Goal: Navigation & Orientation: Find specific page/section

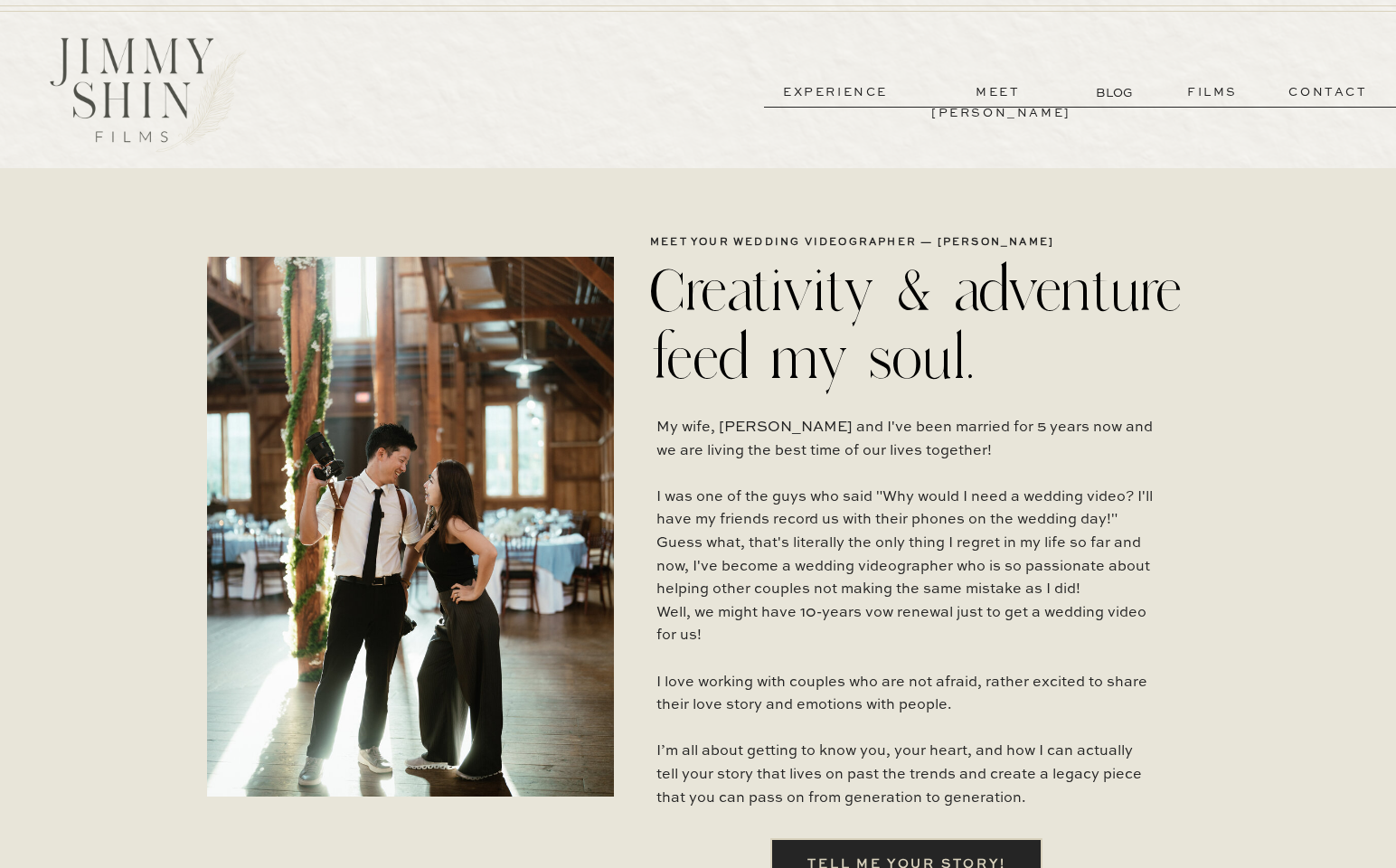
click at [131, 67] on div at bounding box center [148, 94] width 260 height 130
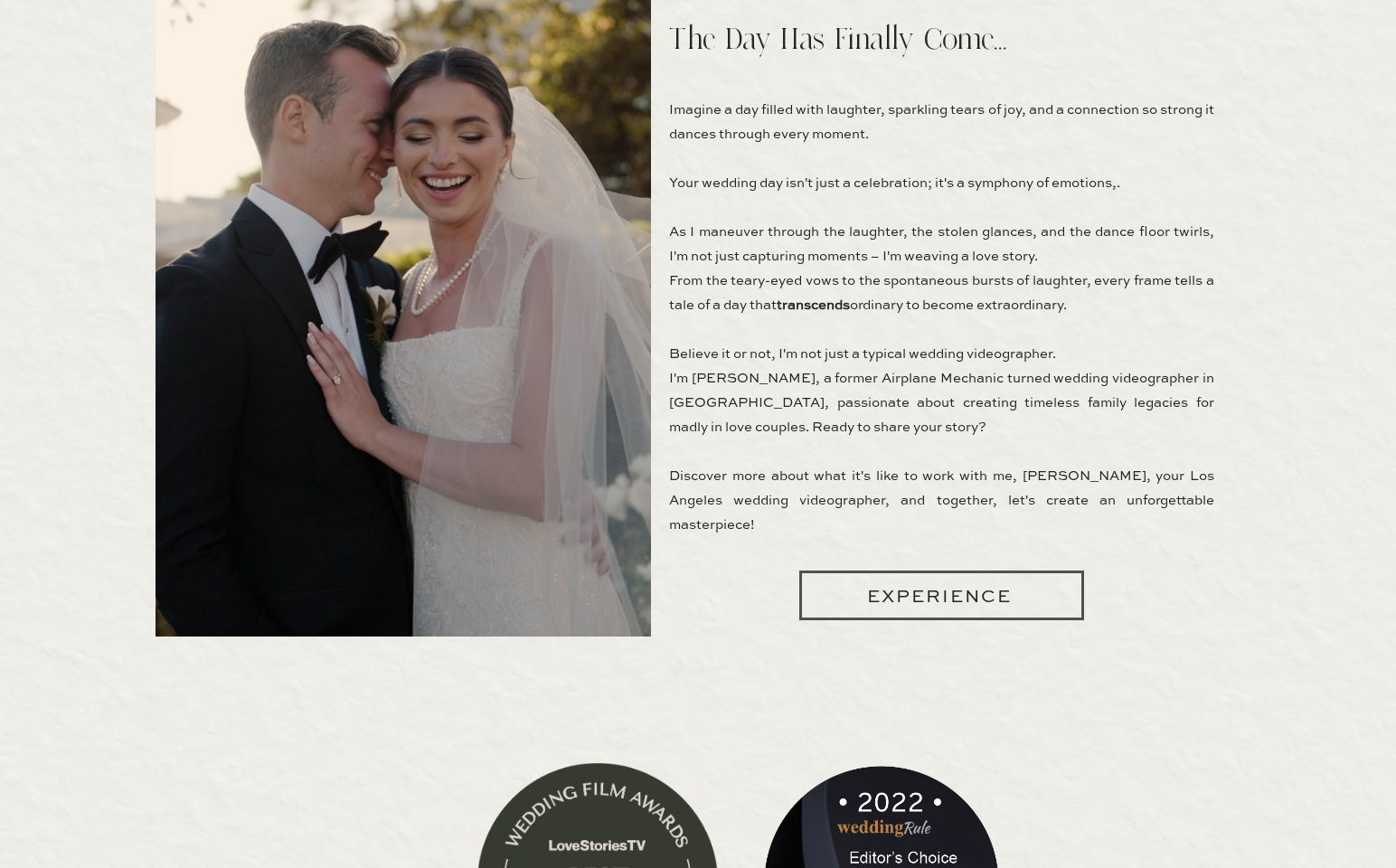
scroll to position [1386, 0]
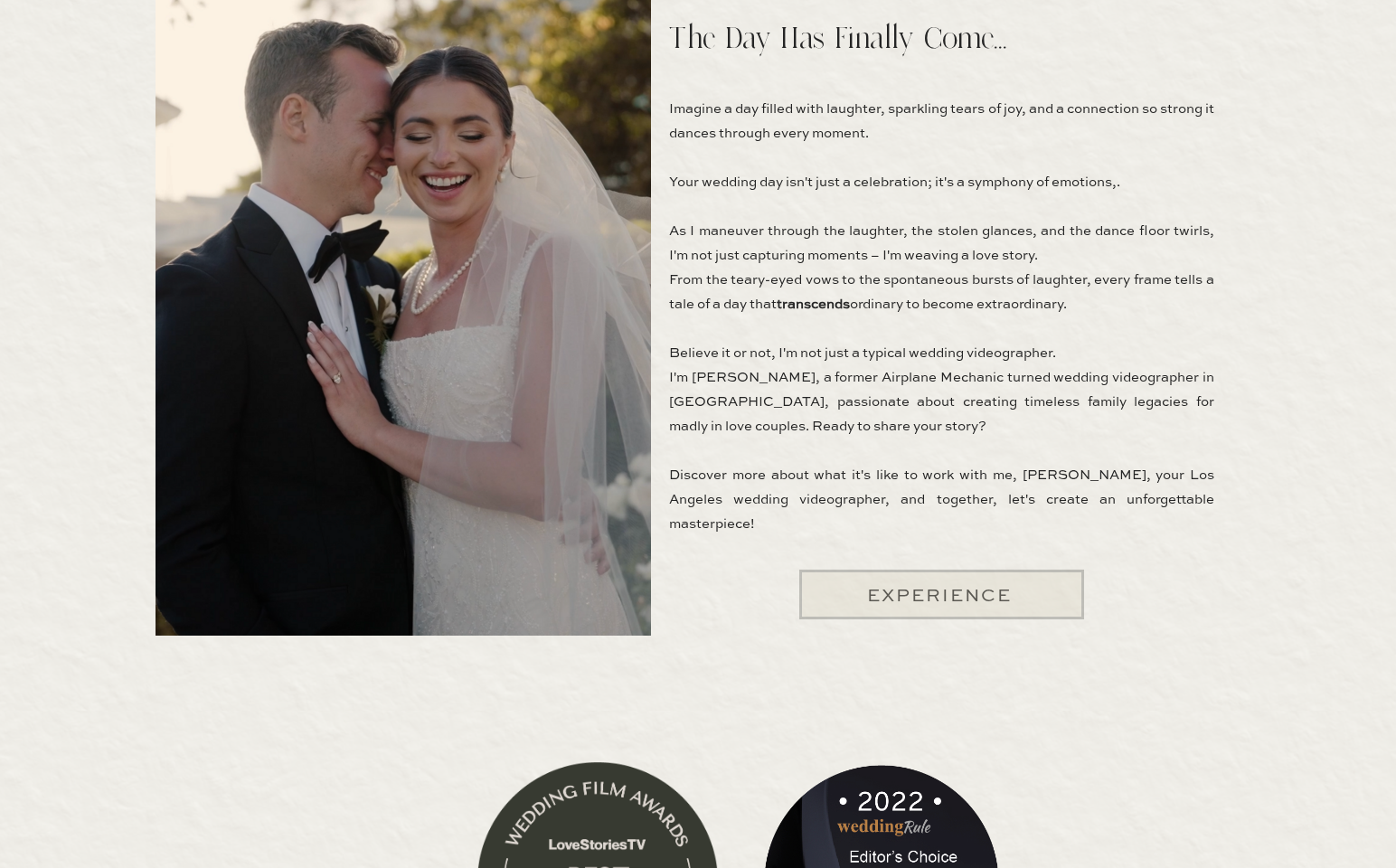
click at [935, 594] on div at bounding box center [941, 594] width 285 height 49
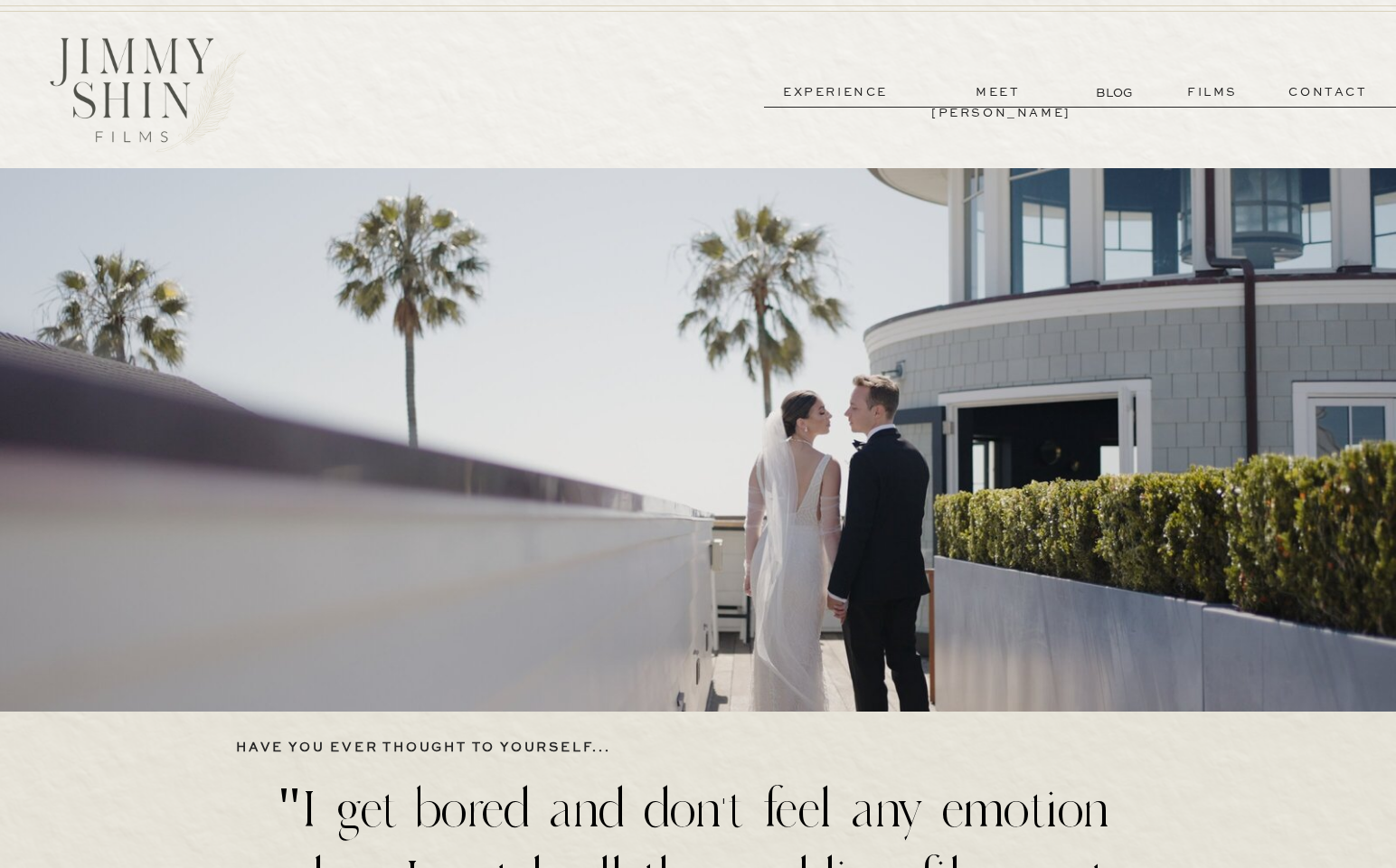
click at [140, 70] on div at bounding box center [148, 94] width 260 height 130
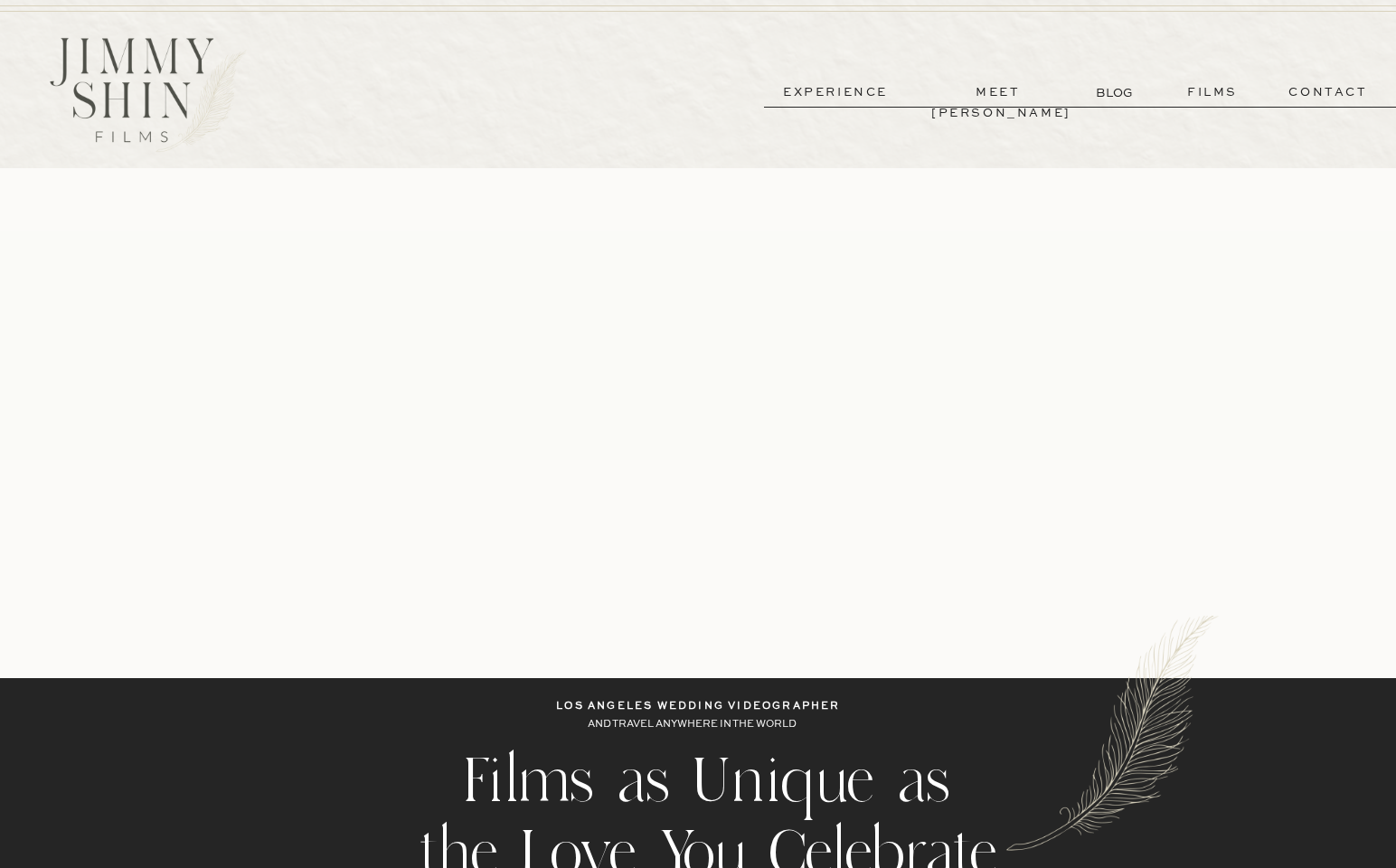
click at [856, 98] on p "experience" at bounding box center [835, 93] width 134 height 21
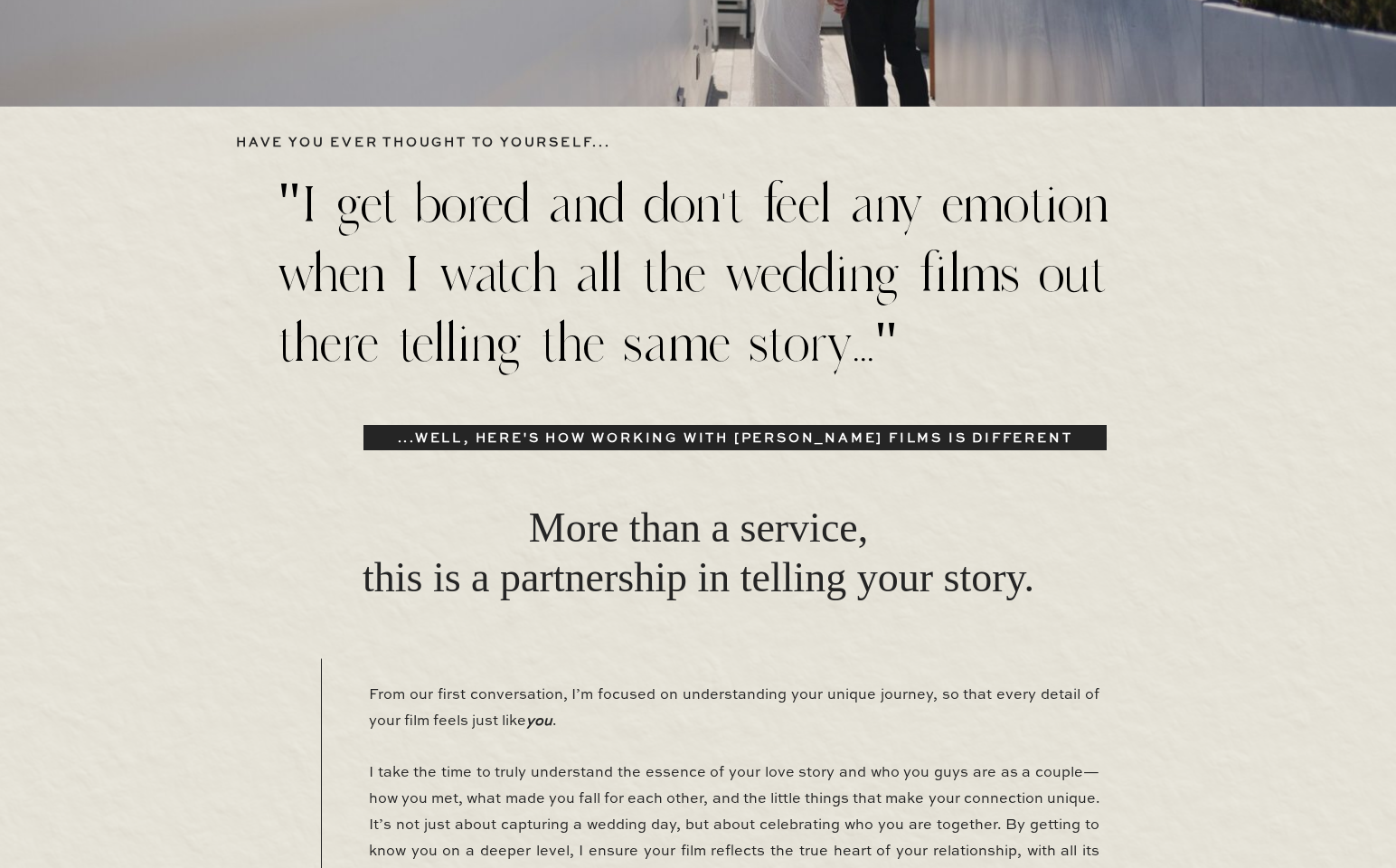
scroll to position [606, 0]
